Goal: Find specific page/section: Find specific page/section

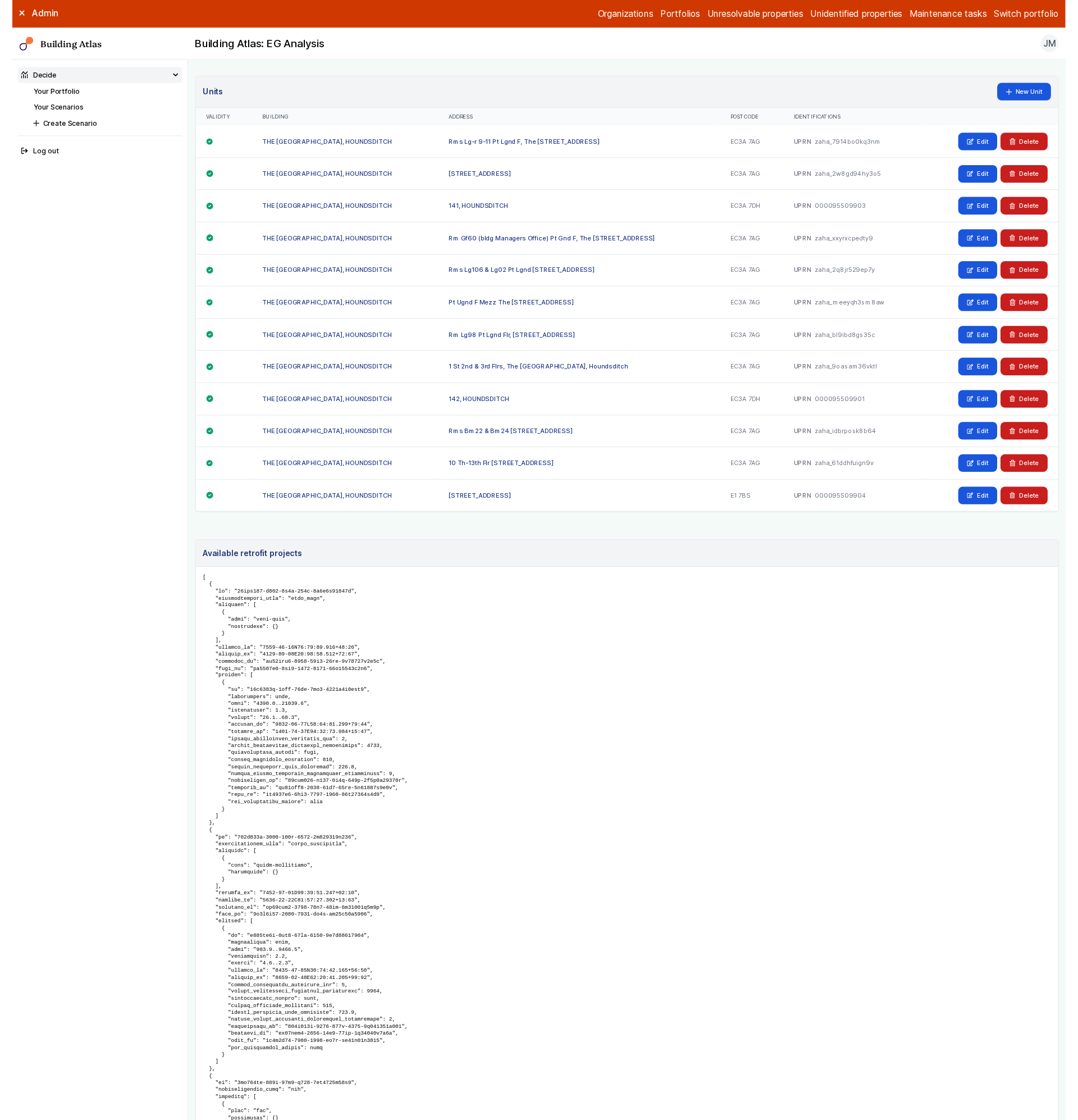
scroll to position [705, 0]
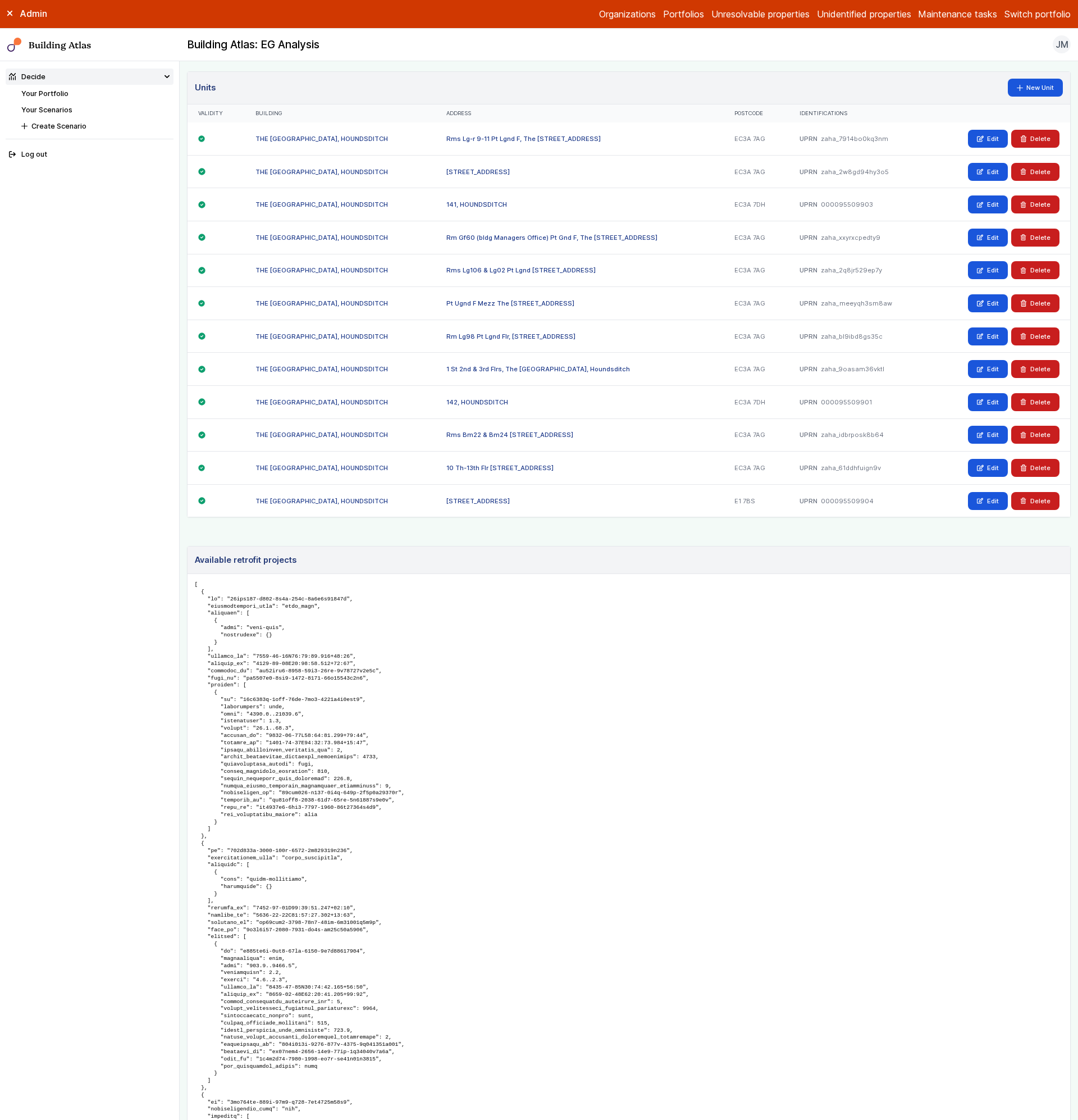
click at [400, 550] on header "Available retrofit projects" at bounding box center [629, 560] width 883 height 27
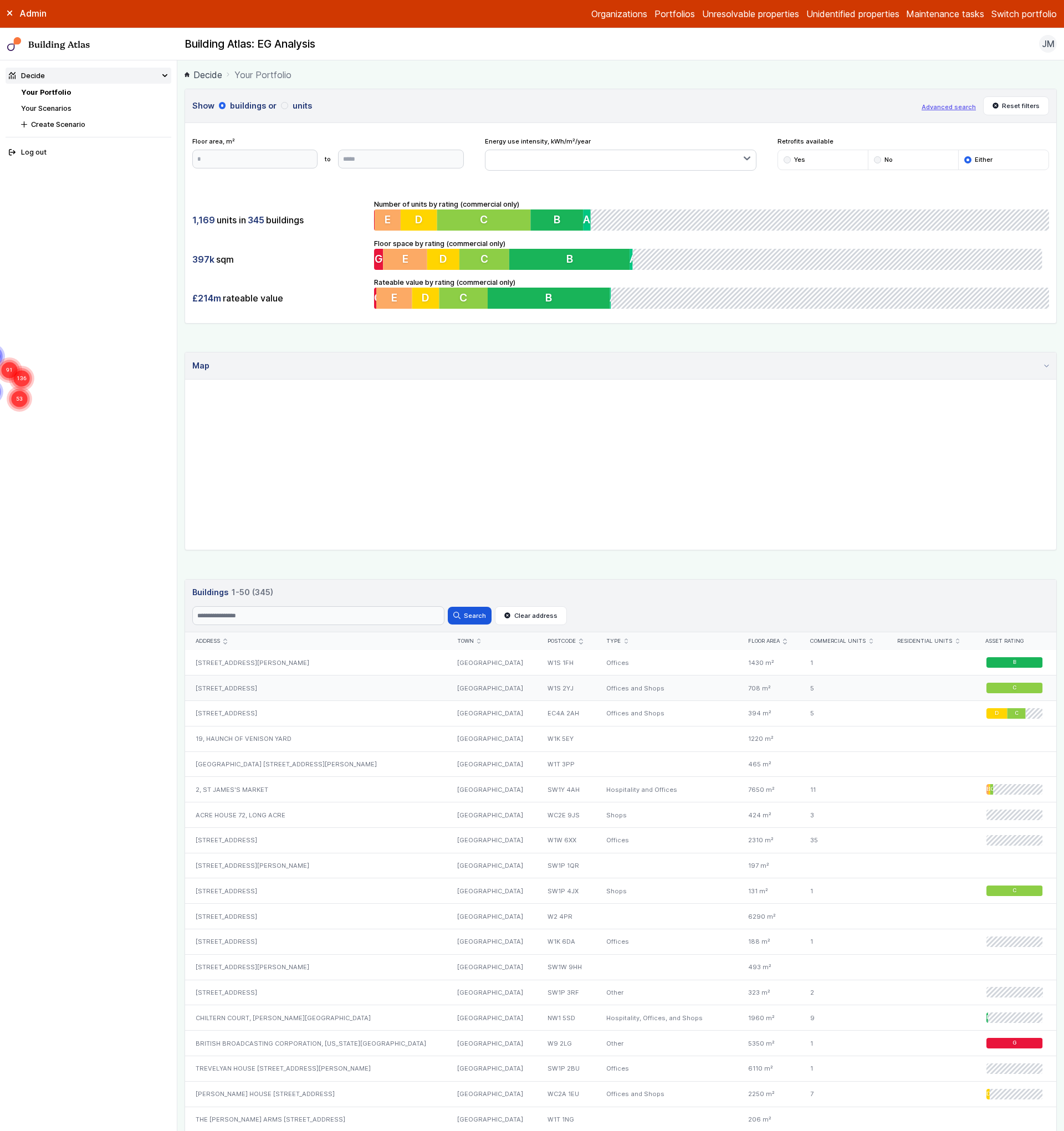
click at [213, 681] on div "[STREET_ADDRESS]" at bounding box center [315, 688] width 262 height 26
